Goal: Task Accomplishment & Management: Complete application form

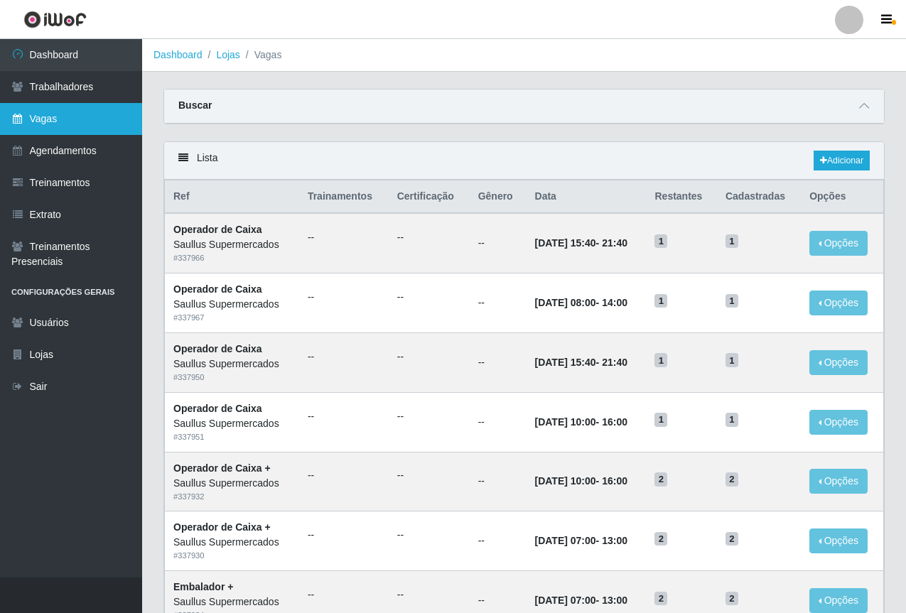
click at [70, 113] on link "Vagas" at bounding box center [71, 119] width 142 height 32
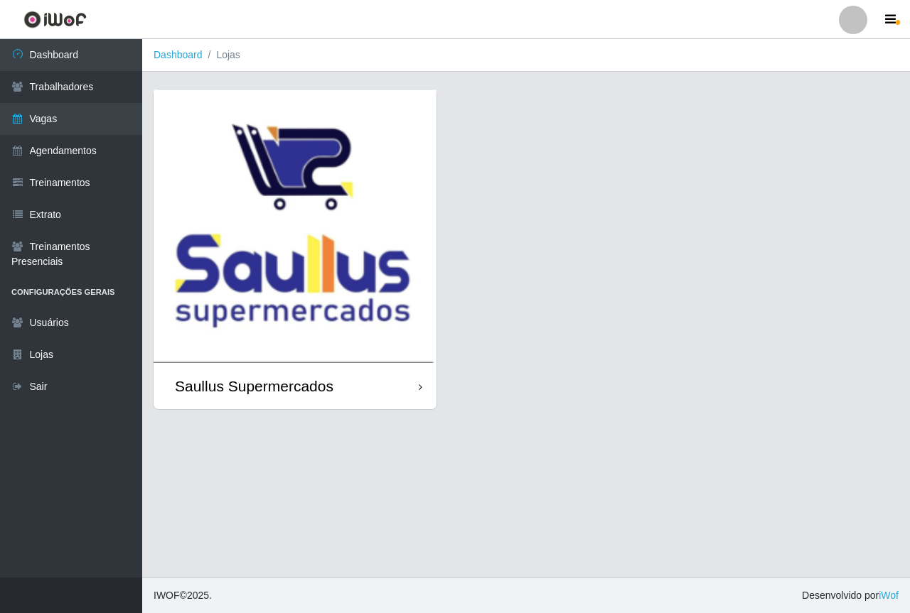
click at [275, 210] on img at bounding box center [294, 227] width 283 height 274
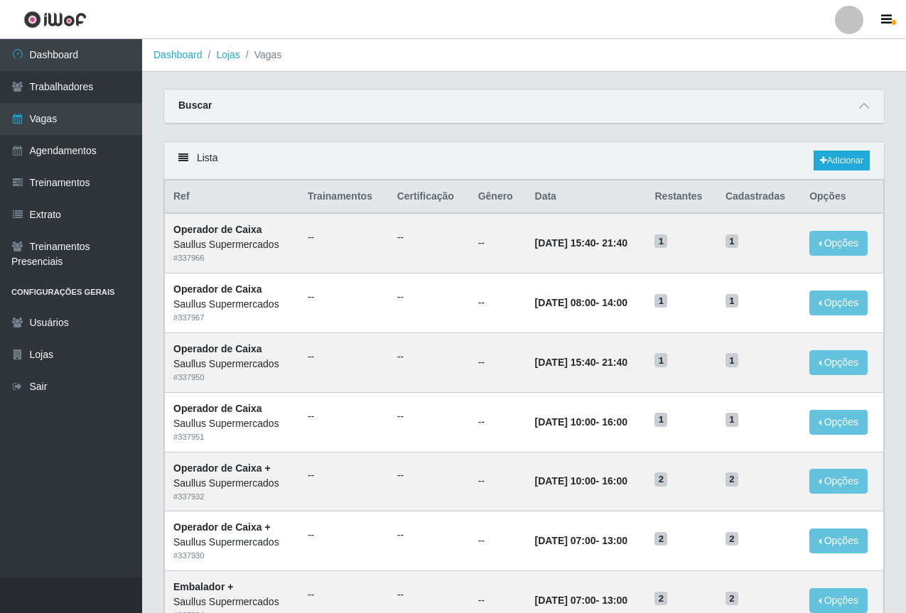
click at [620, 109] on div "Buscar" at bounding box center [524, 107] width 720 height 34
click at [39, 86] on link "Trabalhadores" at bounding box center [71, 87] width 142 height 32
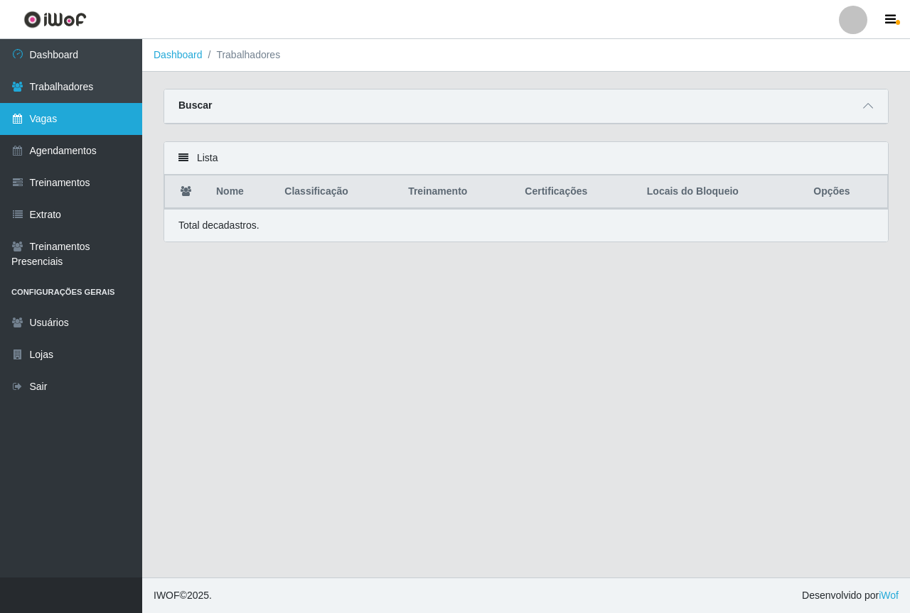
click at [70, 126] on link "Vagas" at bounding box center [71, 119] width 142 height 32
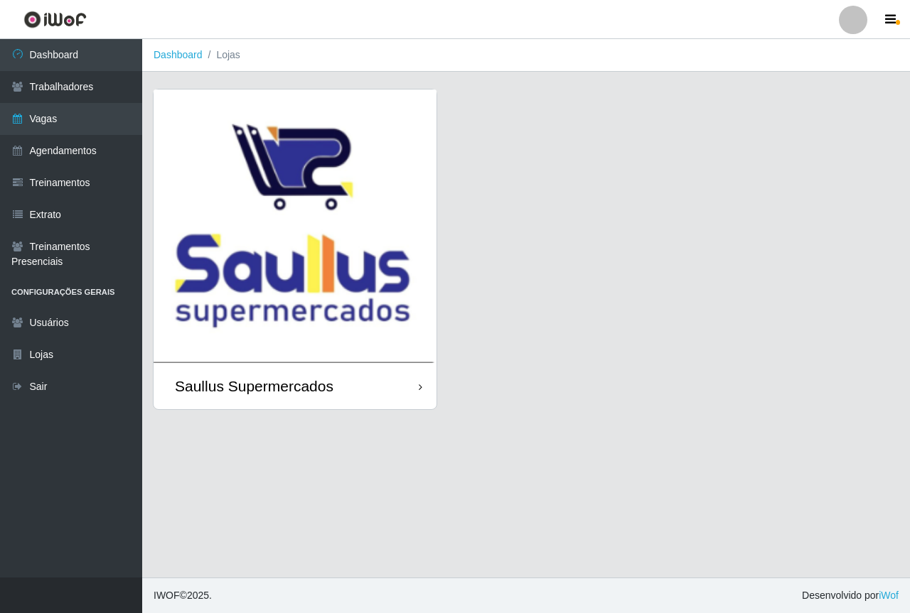
click at [242, 201] on img at bounding box center [294, 227] width 283 height 274
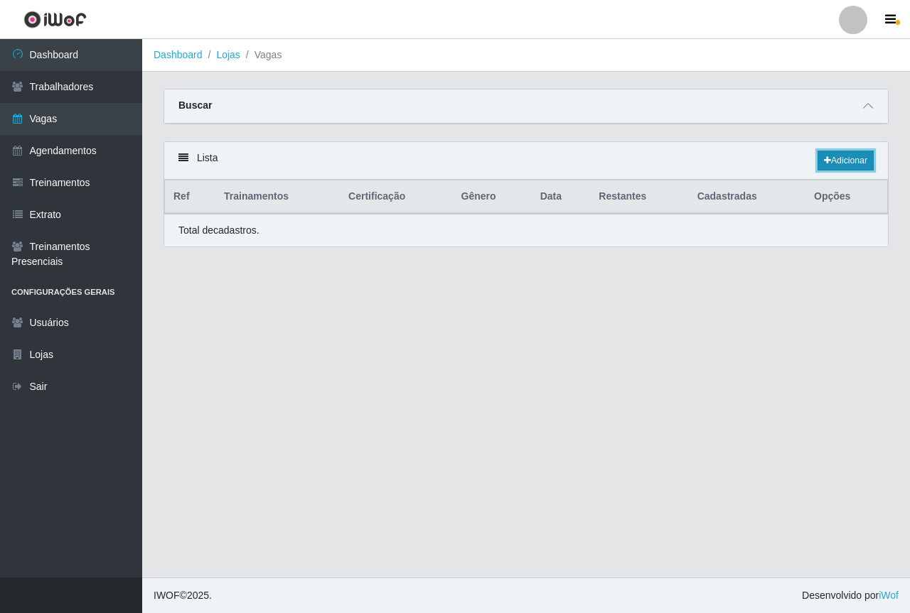
click at [853, 162] on link "Adicionar" at bounding box center [845, 161] width 56 height 20
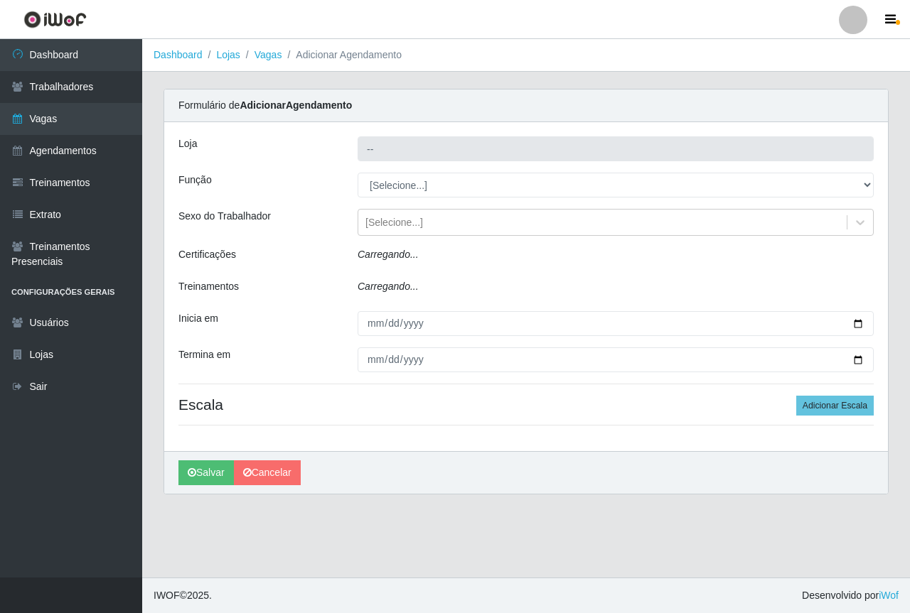
type input "Saullus Supermercados"
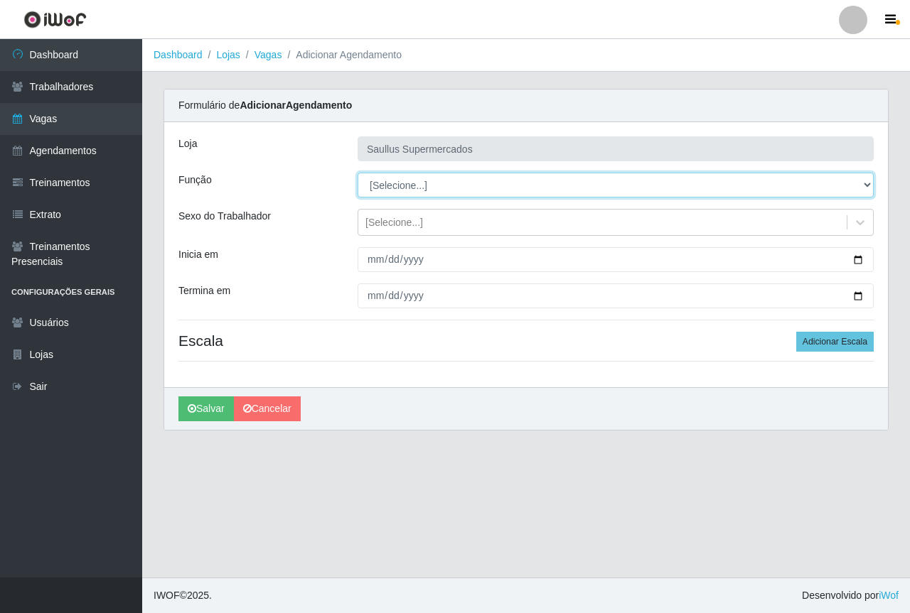
click at [406, 181] on select "[Selecione...] ASG ASG + ASG ++ Balconista de Açougue Balconista de Açougue + B…" at bounding box center [615, 185] width 516 height 25
select select "22"
click at [357, 173] on select "[Selecione...] ASG ASG + ASG ++ Balconista de Açougue Balconista de Açougue + B…" at bounding box center [615, 185] width 516 height 25
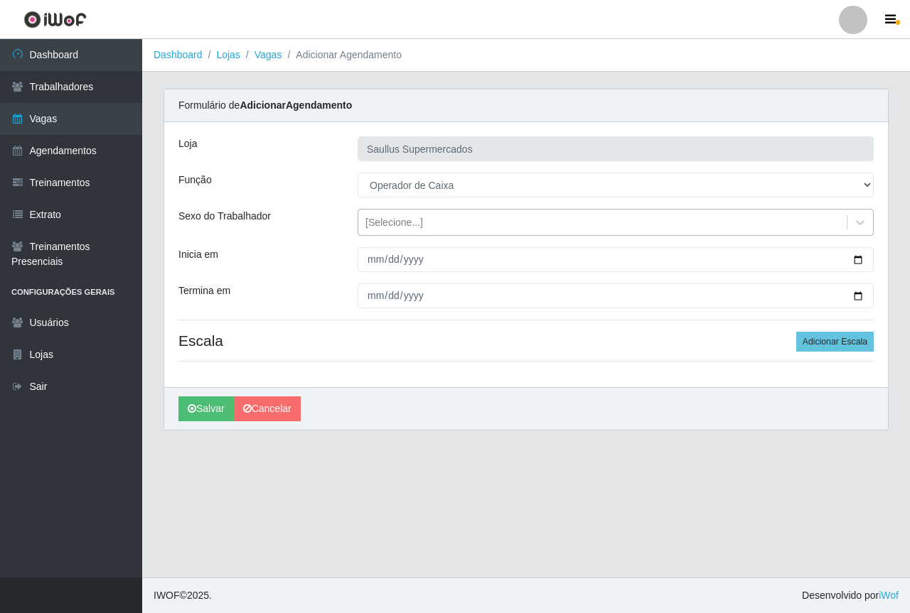
click at [407, 224] on div "[Selecione...]" at bounding box center [394, 222] width 58 height 15
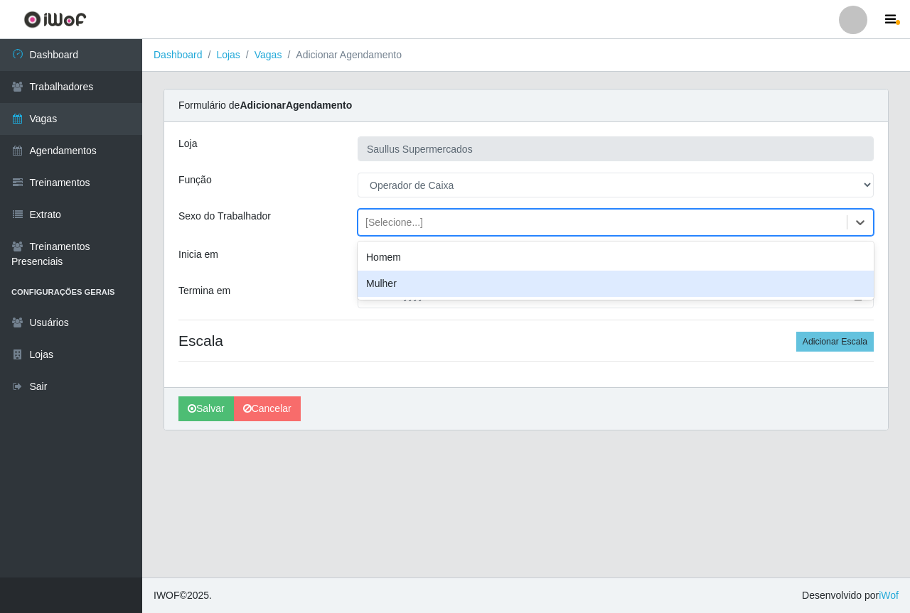
click at [314, 266] on div "Inicia em" at bounding box center [257, 259] width 179 height 25
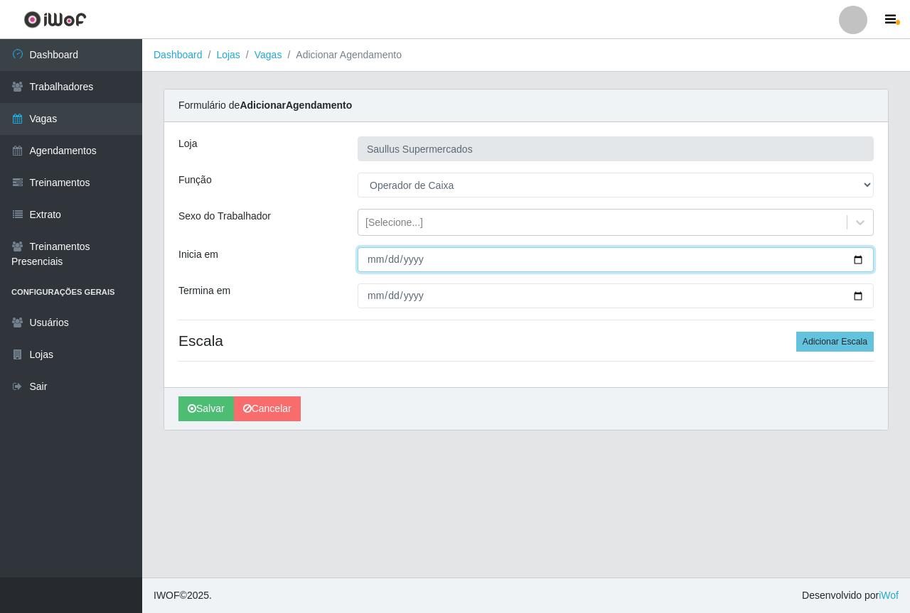
click at [376, 263] on input "Inicia em" at bounding box center [615, 259] width 516 height 25
type input "[DATE]"
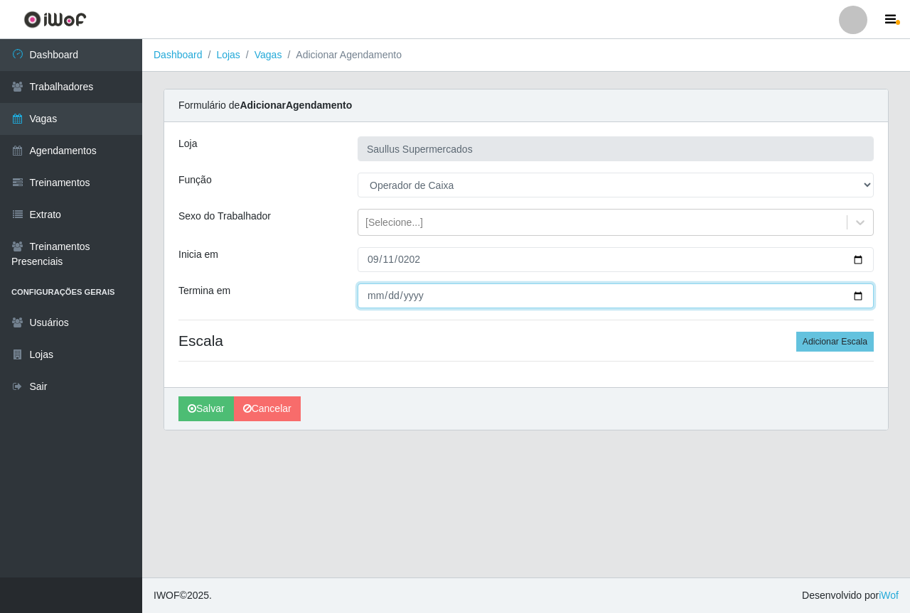
click at [375, 295] on input "Termina em" at bounding box center [615, 296] width 516 height 25
type input "[DATE]"
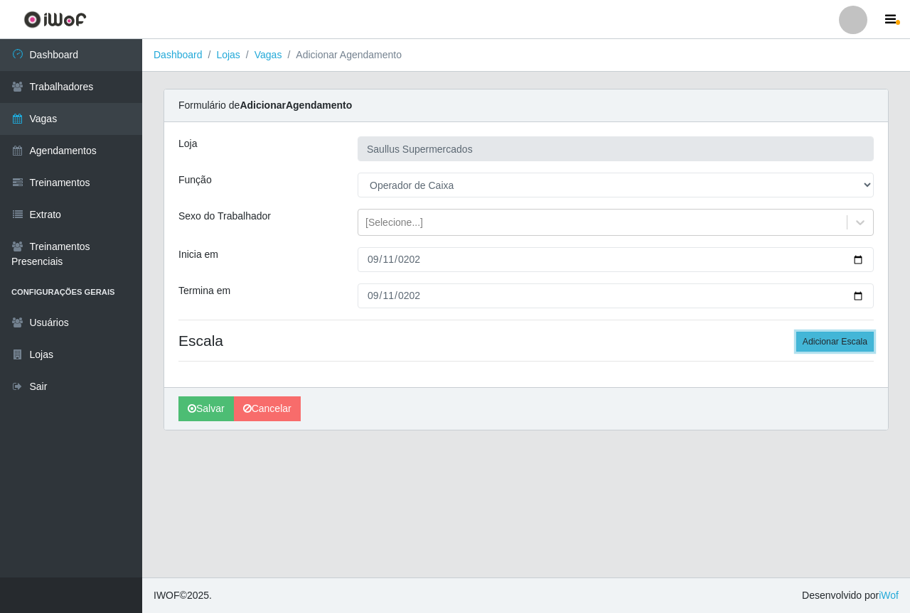
click at [816, 342] on button "Adicionar Escala" at bounding box center [834, 342] width 77 height 20
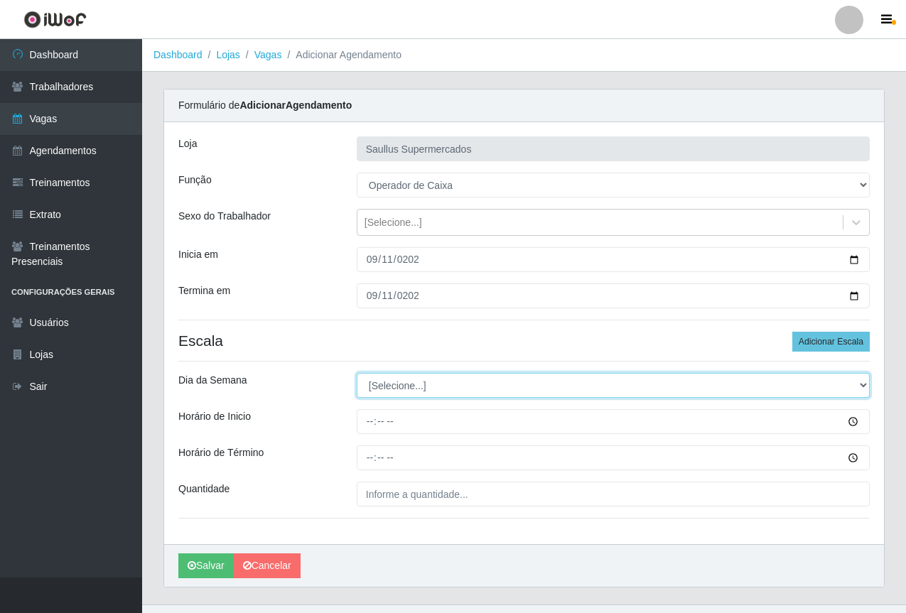
click at [490, 390] on select "[Selecione...] Segunda Terça Quarta Quinta Sexta Sábado Domingo" at bounding box center [613, 385] width 513 height 25
select select "4"
click at [357, 373] on select "[Selecione...] Segunda Terça Quarta Quinta Sexta Sábado Domingo" at bounding box center [613, 385] width 513 height 25
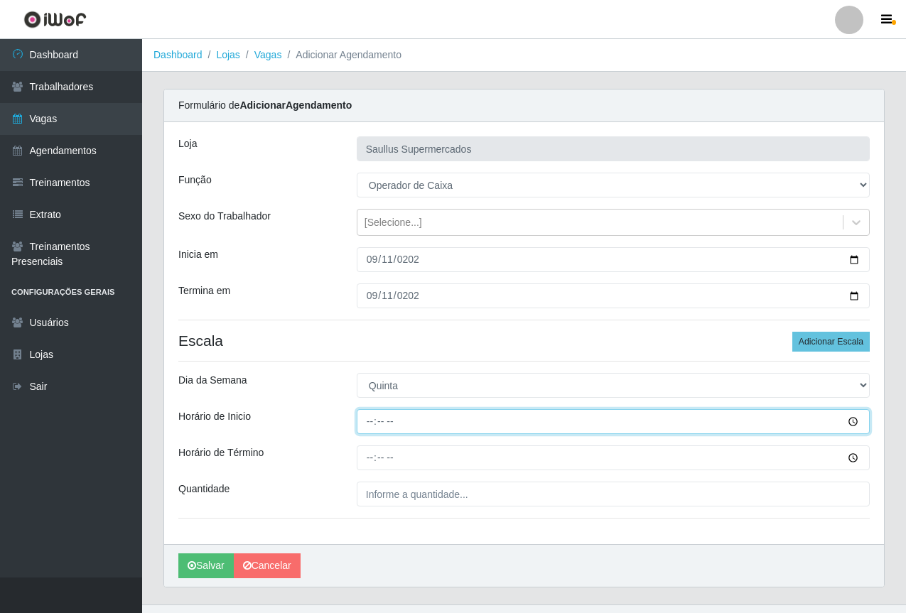
click at [373, 433] on input "Horário de Inicio" at bounding box center [613, 421] width 513 height 25
type input "15:30"
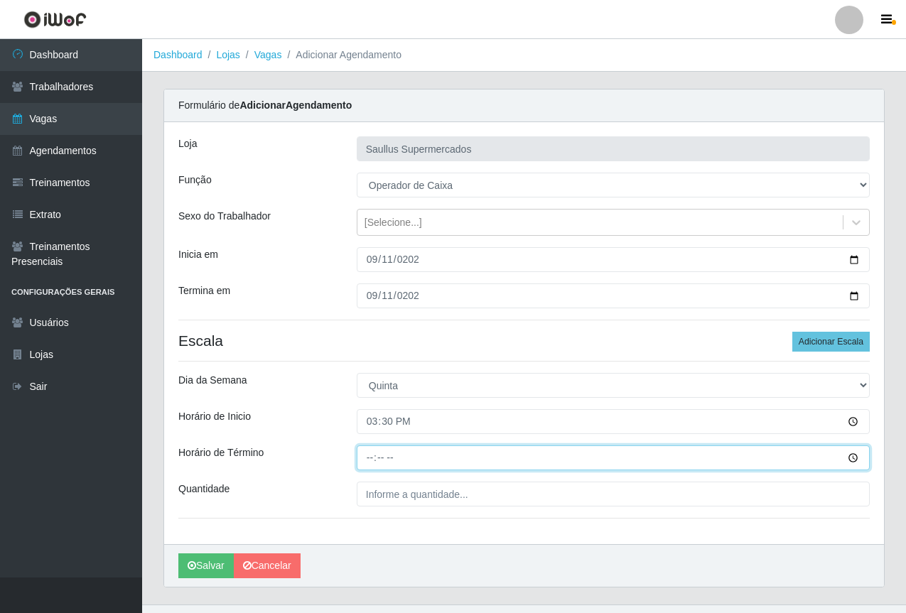
click at [368, 456] on input "Horário de Término" at bounding box center [613, 458] width 513 height 25
type input "21:30"
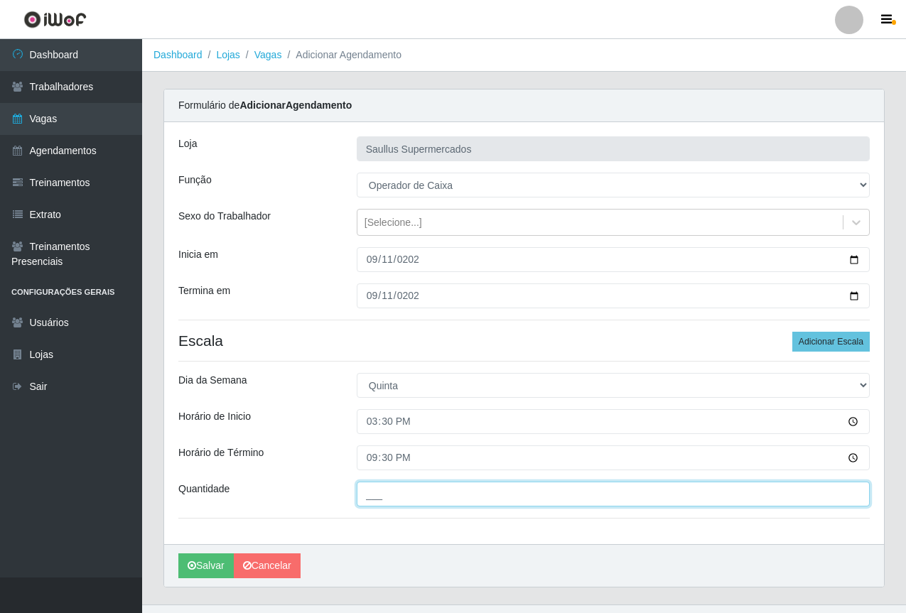
click at [397, 506] on input "___" at bounding box center [613, 494] width 513 height 25
type input "1__"
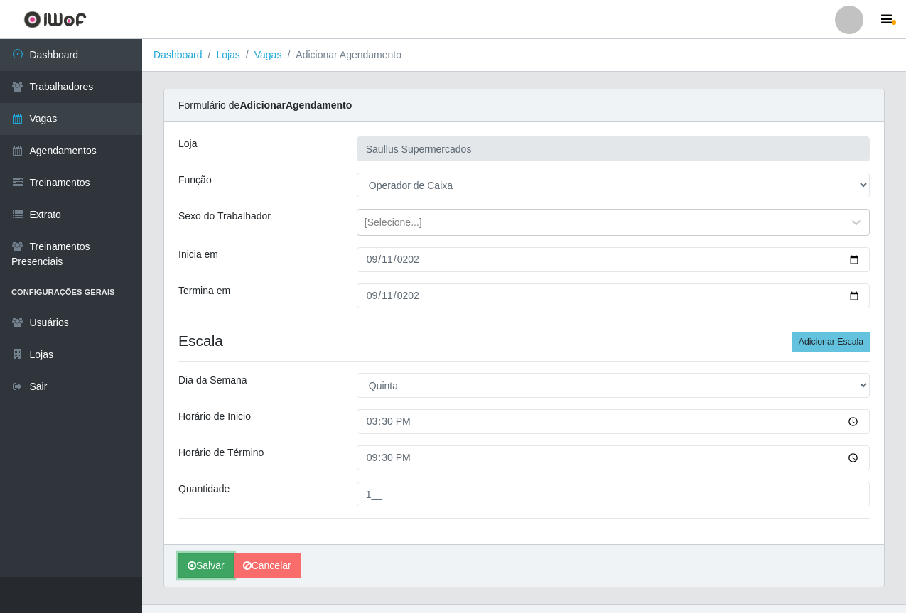
click at [197, 568] on button "Salvar" at bounding box center [205, 566] width 55 height 25
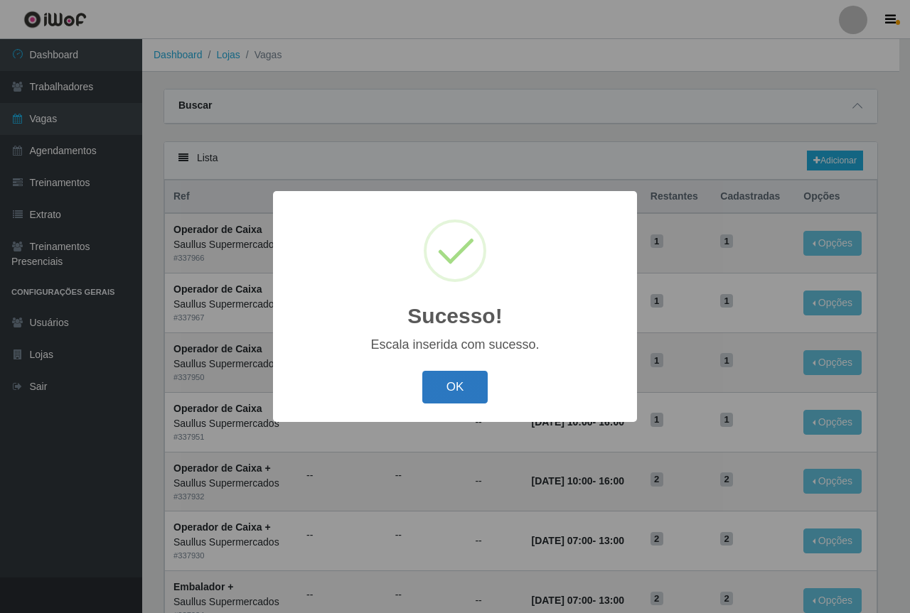
click at [427, 379] on button "OK" at bounding box center [455, 387] width 66 height 33
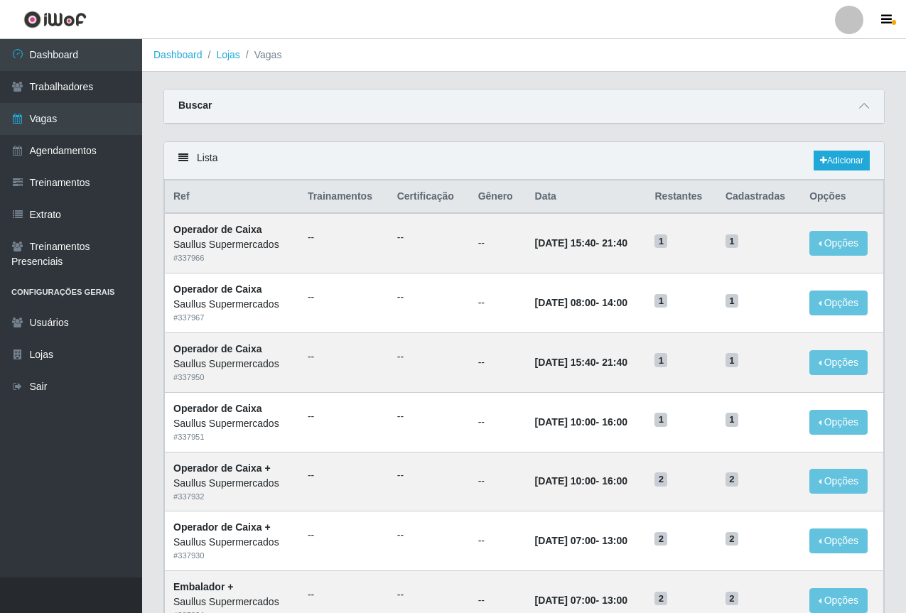
click at [501, 82] on main "Dashboard Lojas Vagas Carregando... Buscar Início em Término em Função [Selecio…" at bounding box center [524, 603] width 764 height 1129
click at [428, 103] on div "Buscar" at bounding box center [524, 107] width 720 height 34
click at [431, 108] on div "Buscar" at bounding box center [524, 107] width 720 height 34
